Goal: Find specific page/section: Find specific page/section

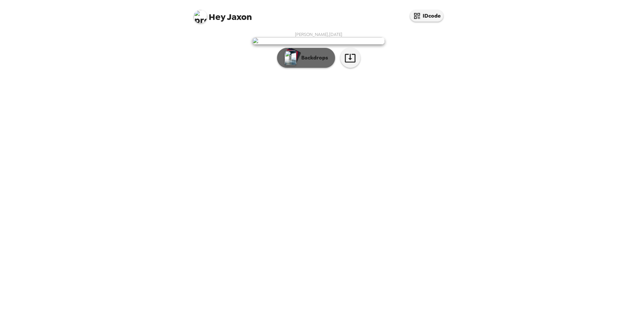
click at [320, 62] on p "Backdrops" at bounding box center [313, 58] width 30 height 8
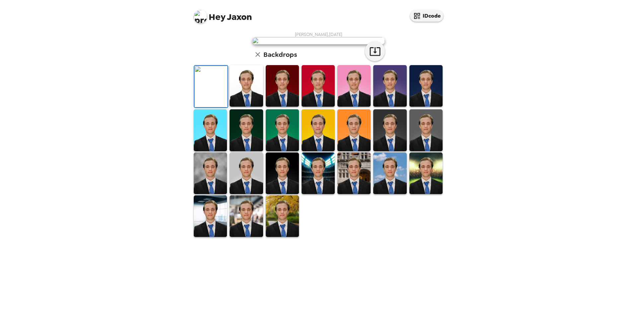
click at [252, 107] on img at bounding box center [246, 85] width 33 height 41
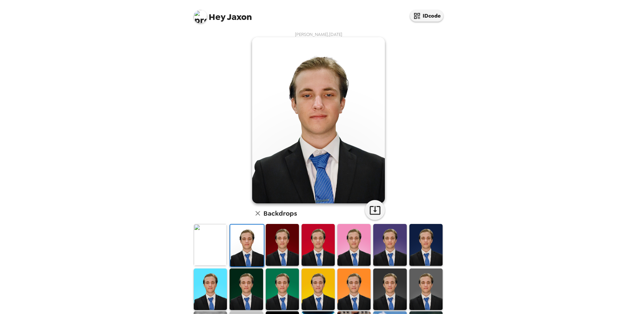
click at [337, 101] on img at bounding box center [318, 120] width 133 height 166
